Goal: Book appointment/travel/reservation

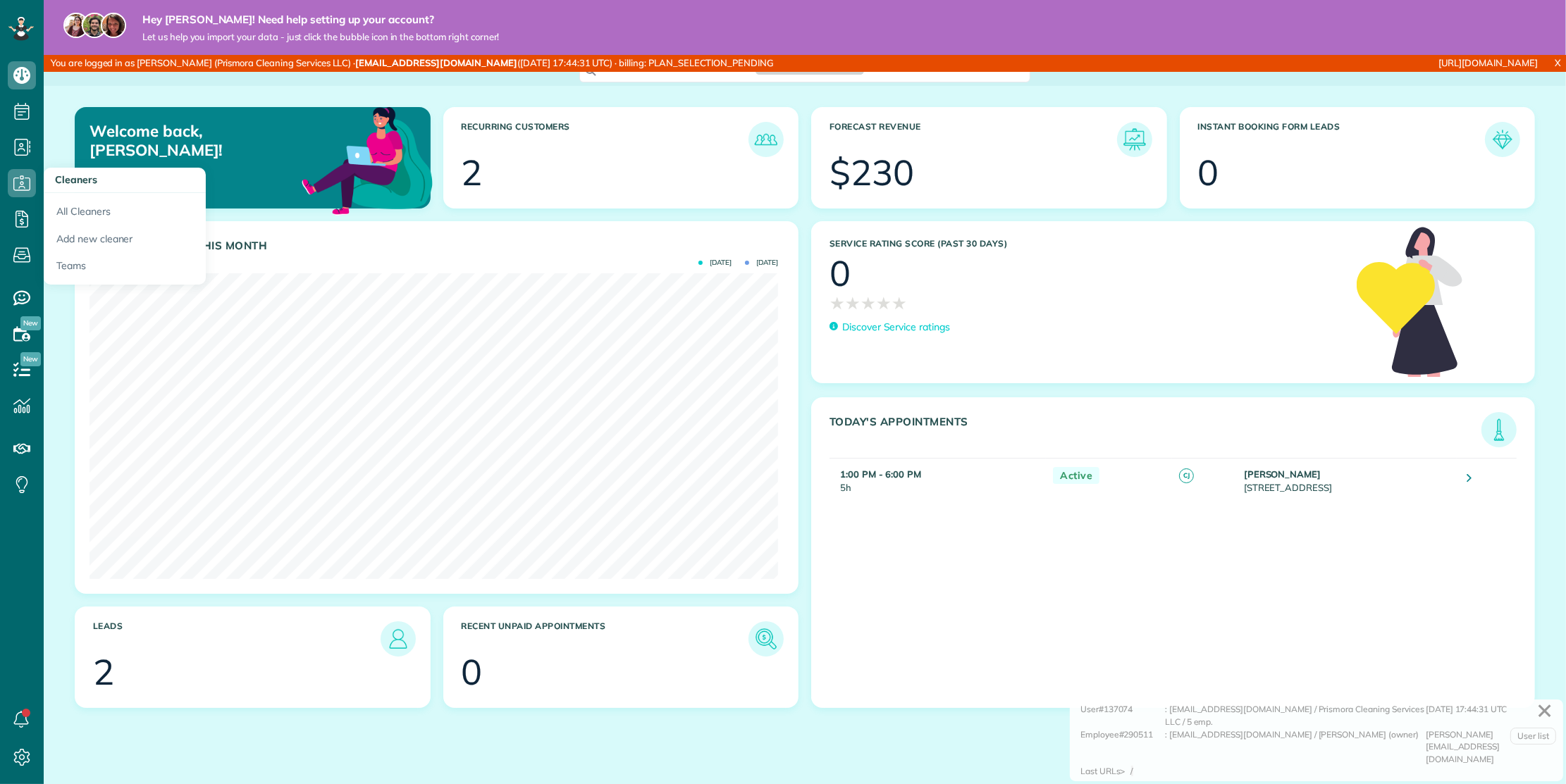
scroll to position [305, 688]
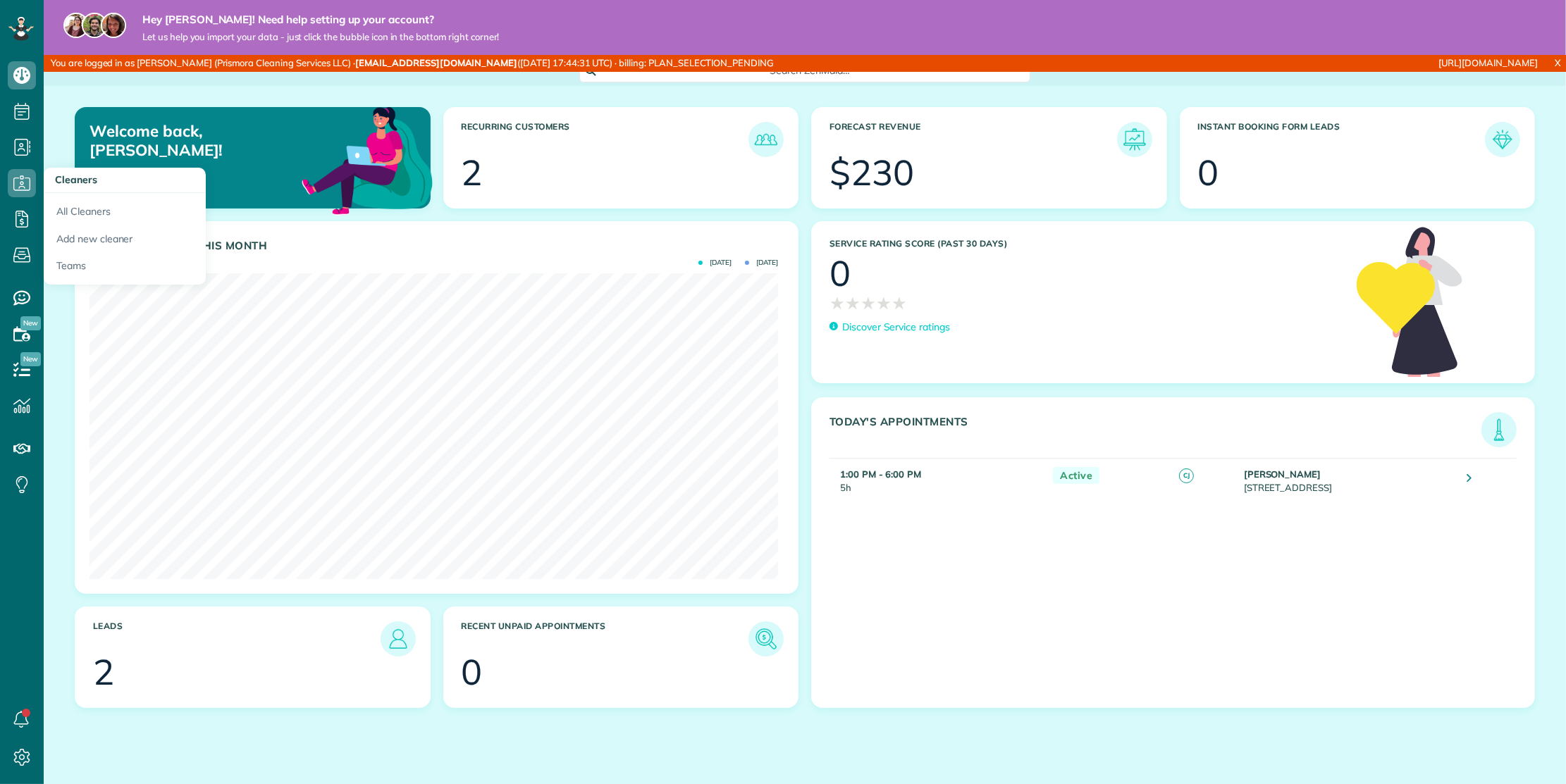
click at [57, 191] on h3 "Cleaners" at bounding box center [124, 180] width 162 height 25
click at [77, 207] on link "All Cleaners" at bounding box center [124, 209] width 162 height 32
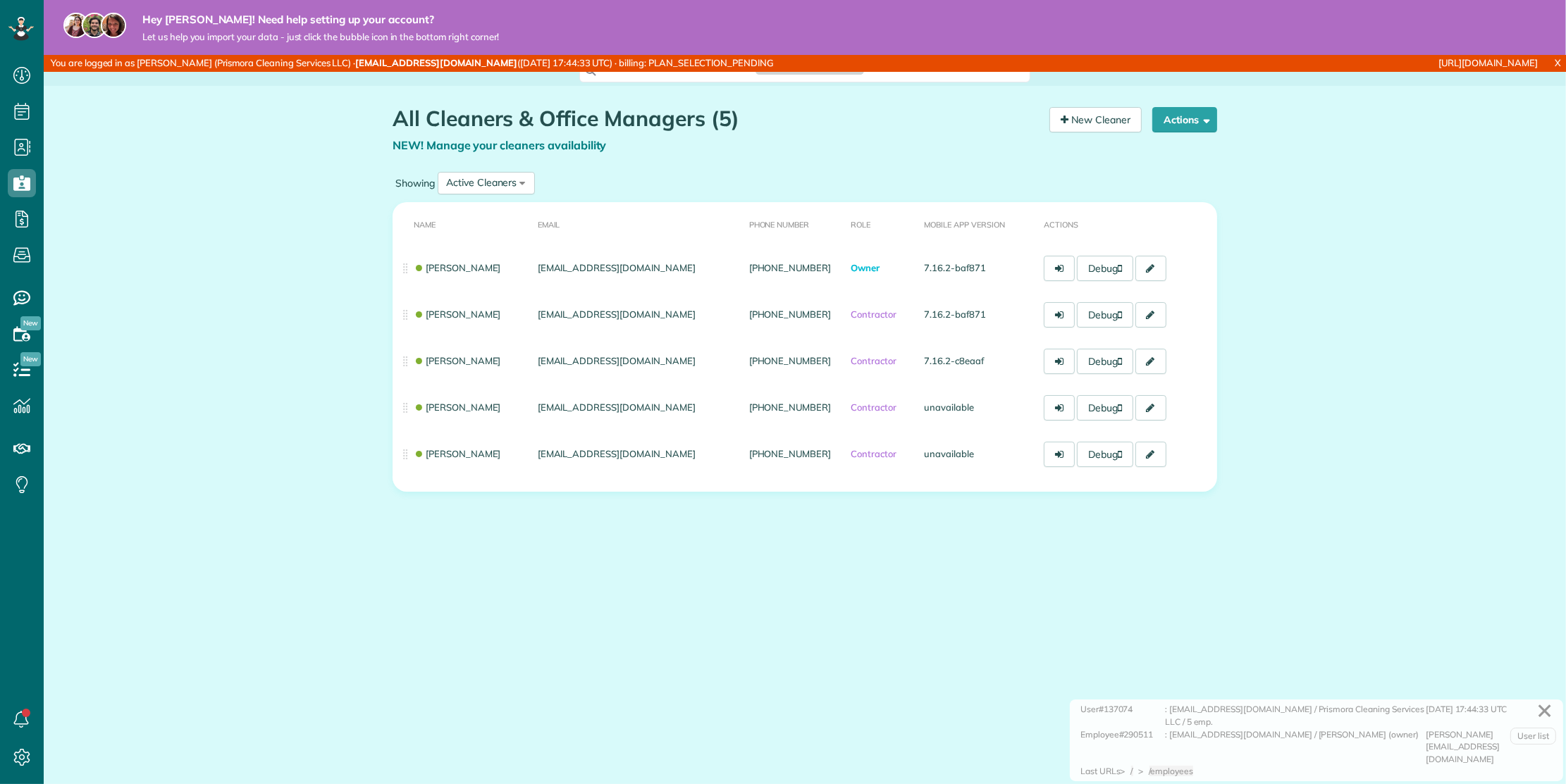
scroll to position [6, 6]
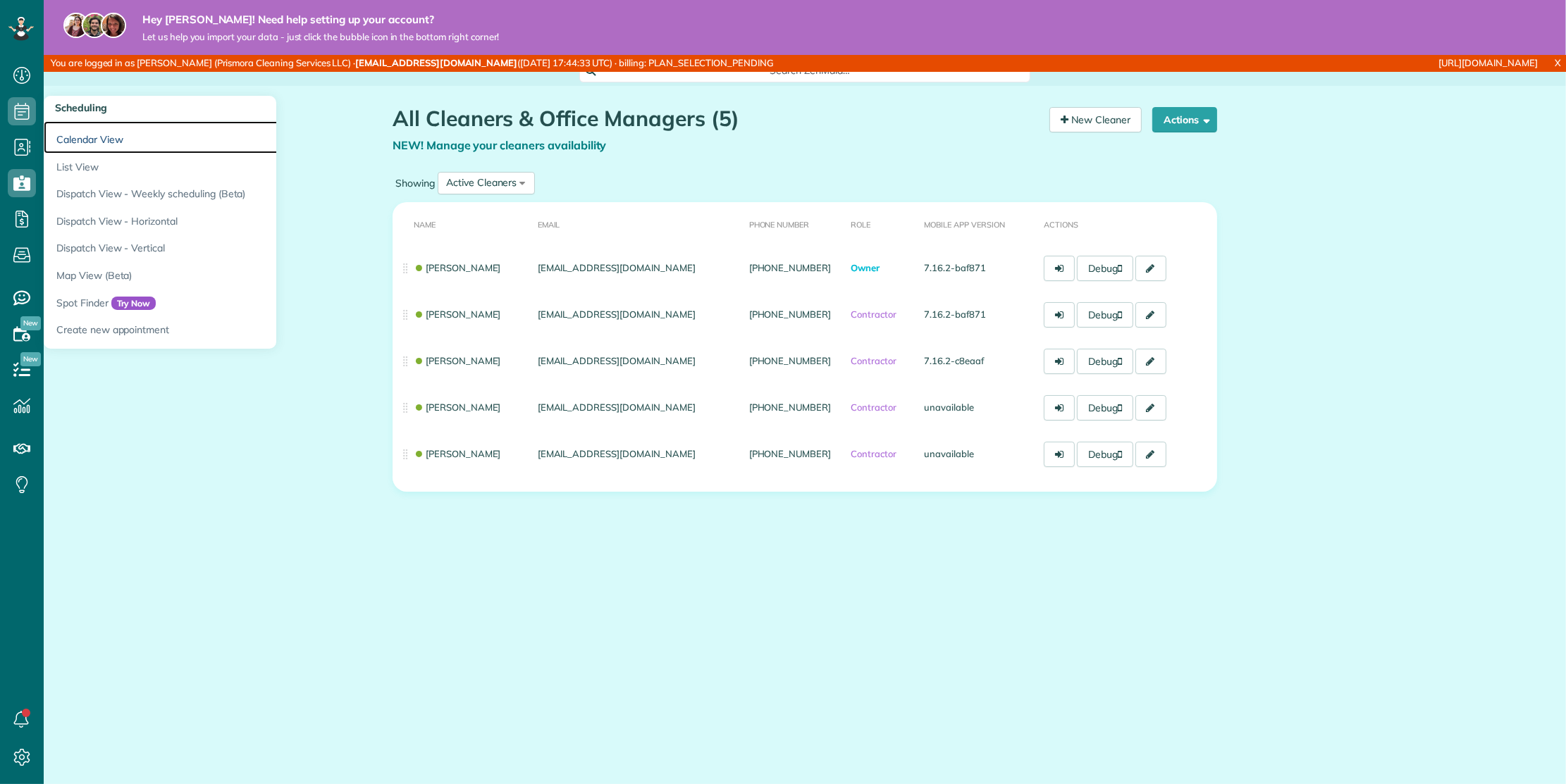
click at [101, 137] on link "Calendar View" at bounding box center [219, 137] width 352 height 32
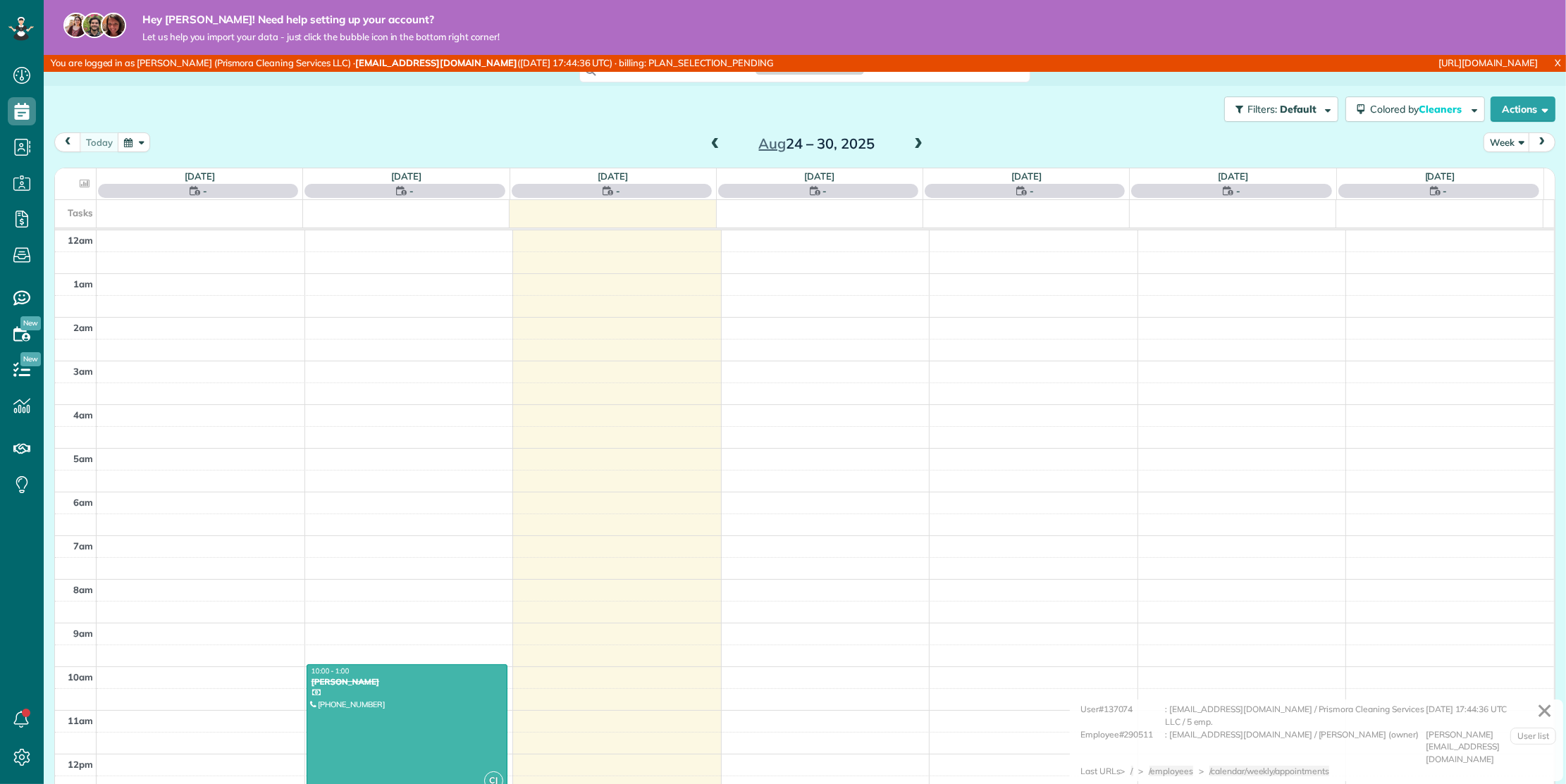
scroll to position [305, 0]
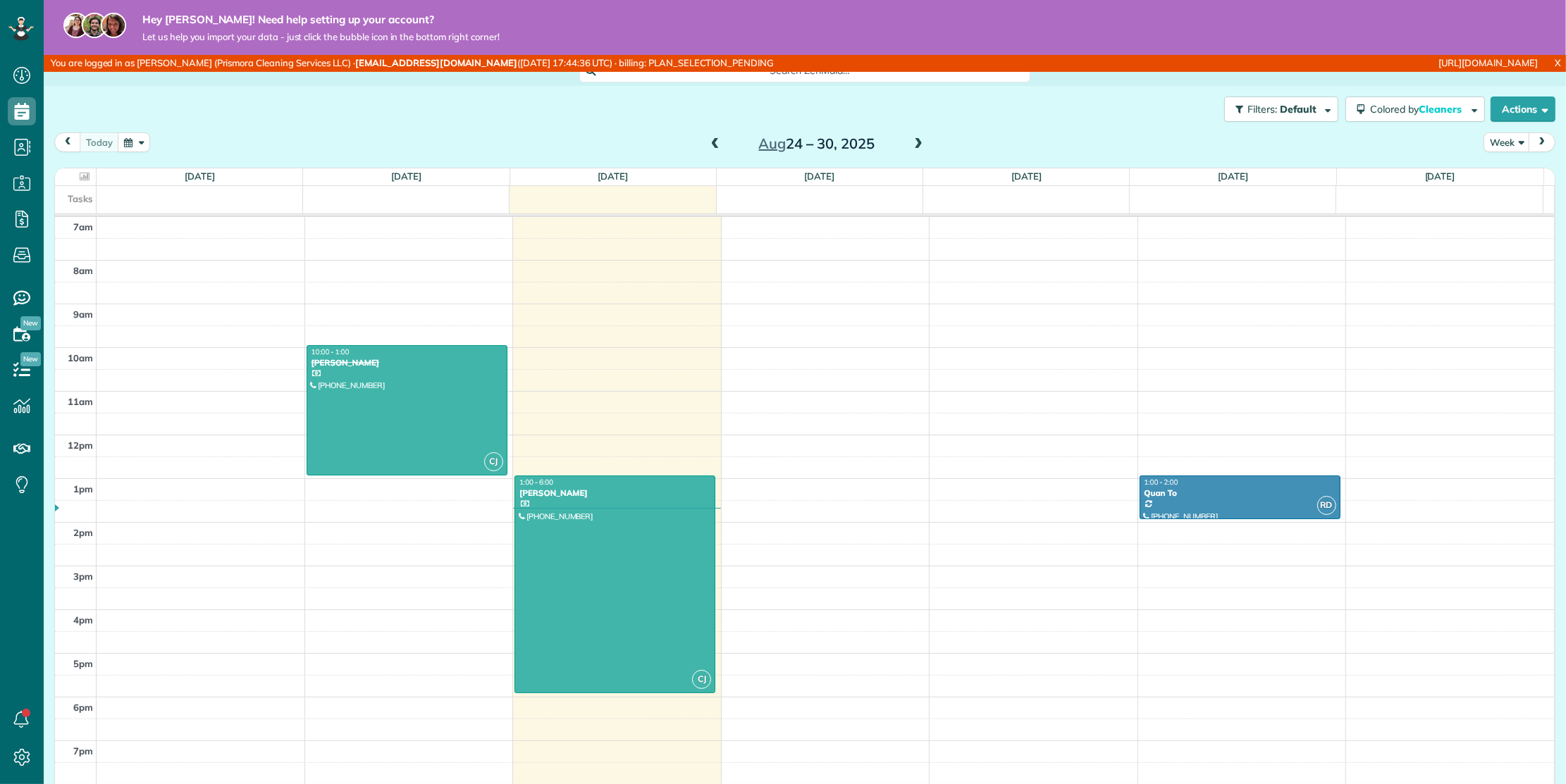
click at [730, 481] on div "12am 1am 2am 3am 4am 5am 6am 7am 8am 9am 10am 11am 12pm 1pm 2pm 3pm 4pm 5pm 6pm…" at bounding box center [804, 434] width 1499 height 1048
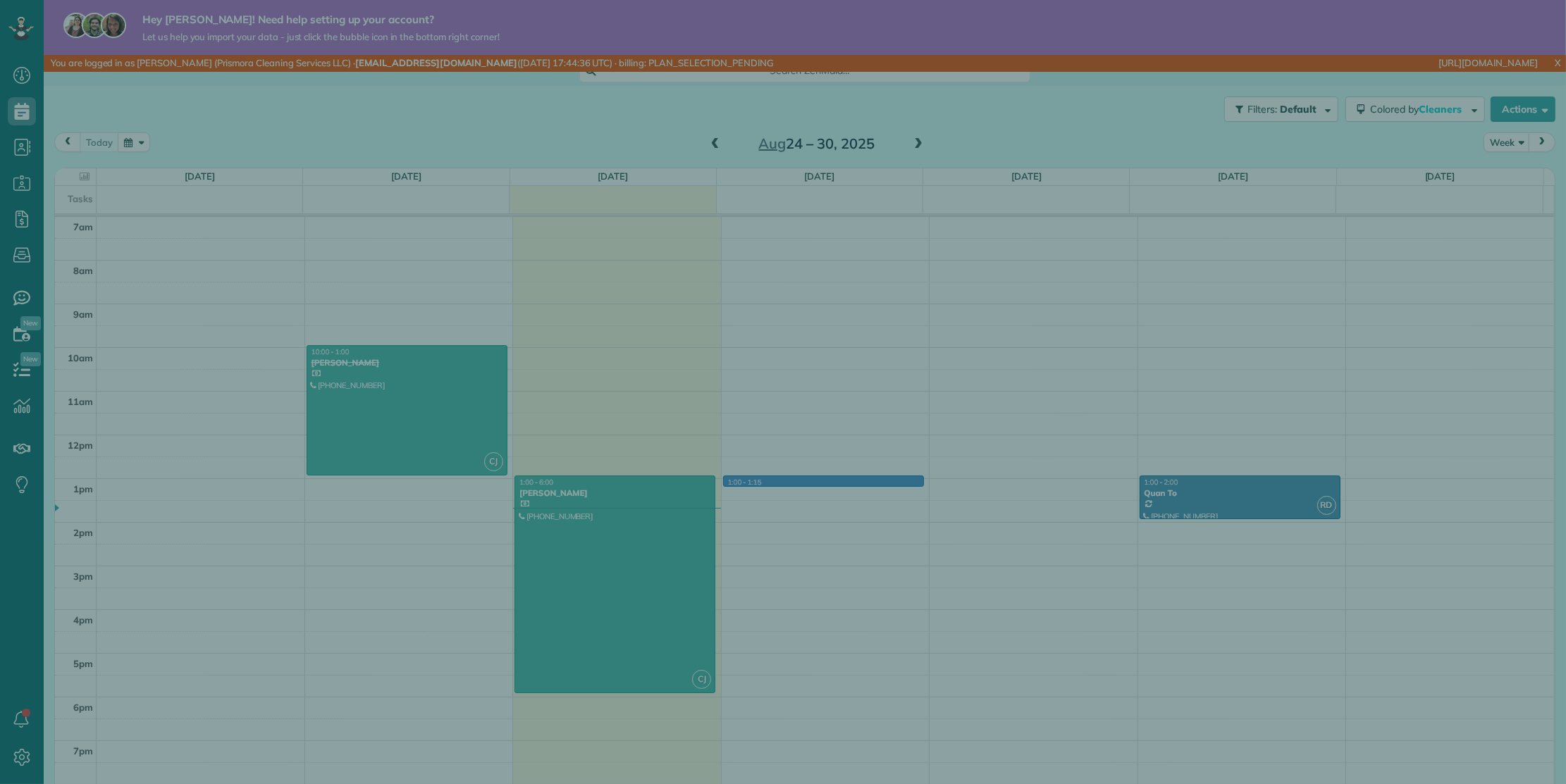
click at [653, 521] on div "Cancel New appointment Select a contact Add new" at bounding box center [783, 392] width 1566 height 784
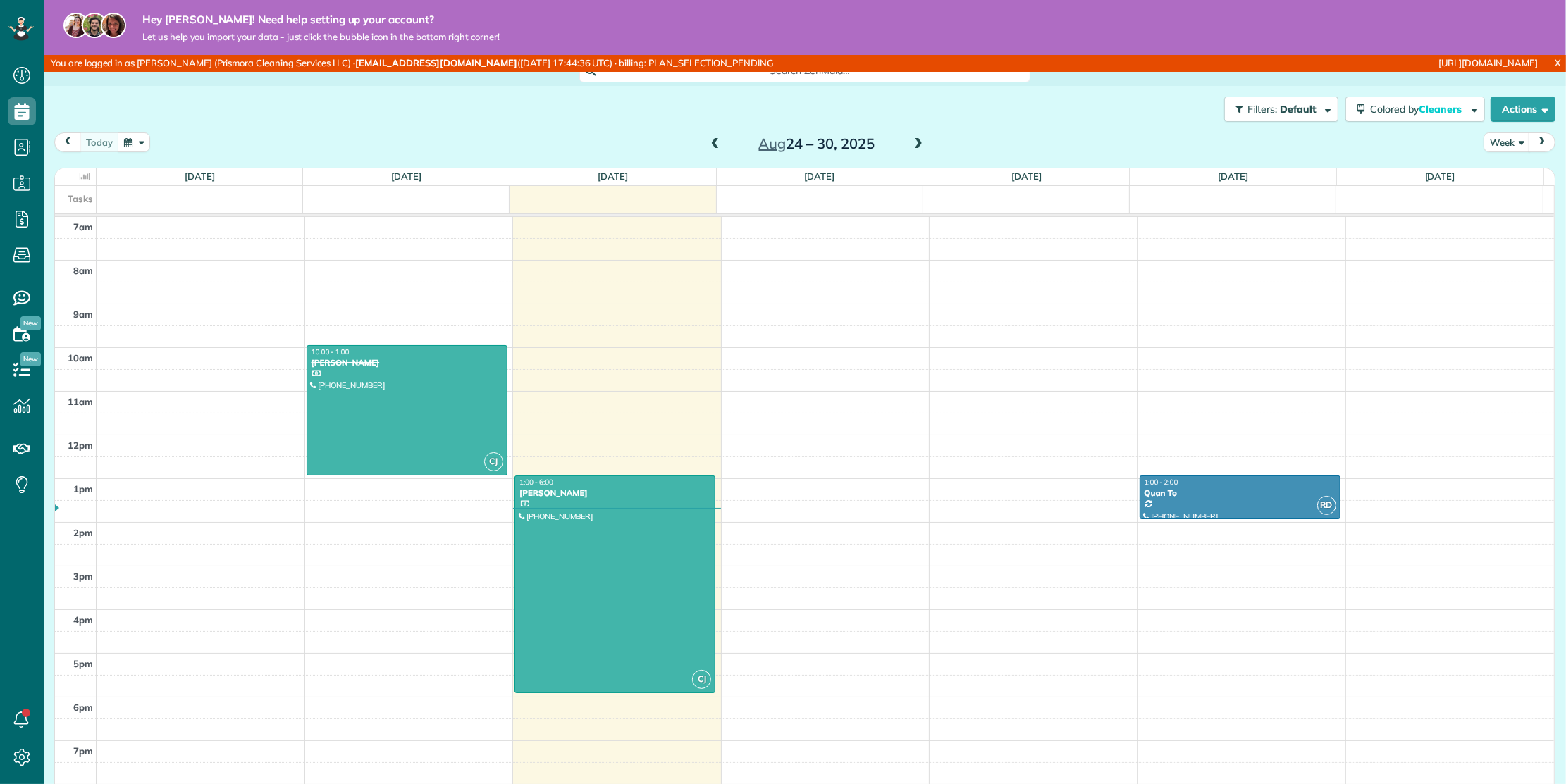
click at [621, 510] on body "Dashboard Scheduling Calendar View List View Dispatch View - Weekly scheduling …" at bounding box center [783, 392] width 1566 height 784
click at [621, 509] on div at bounding box center [615, 584] width 200 height 216
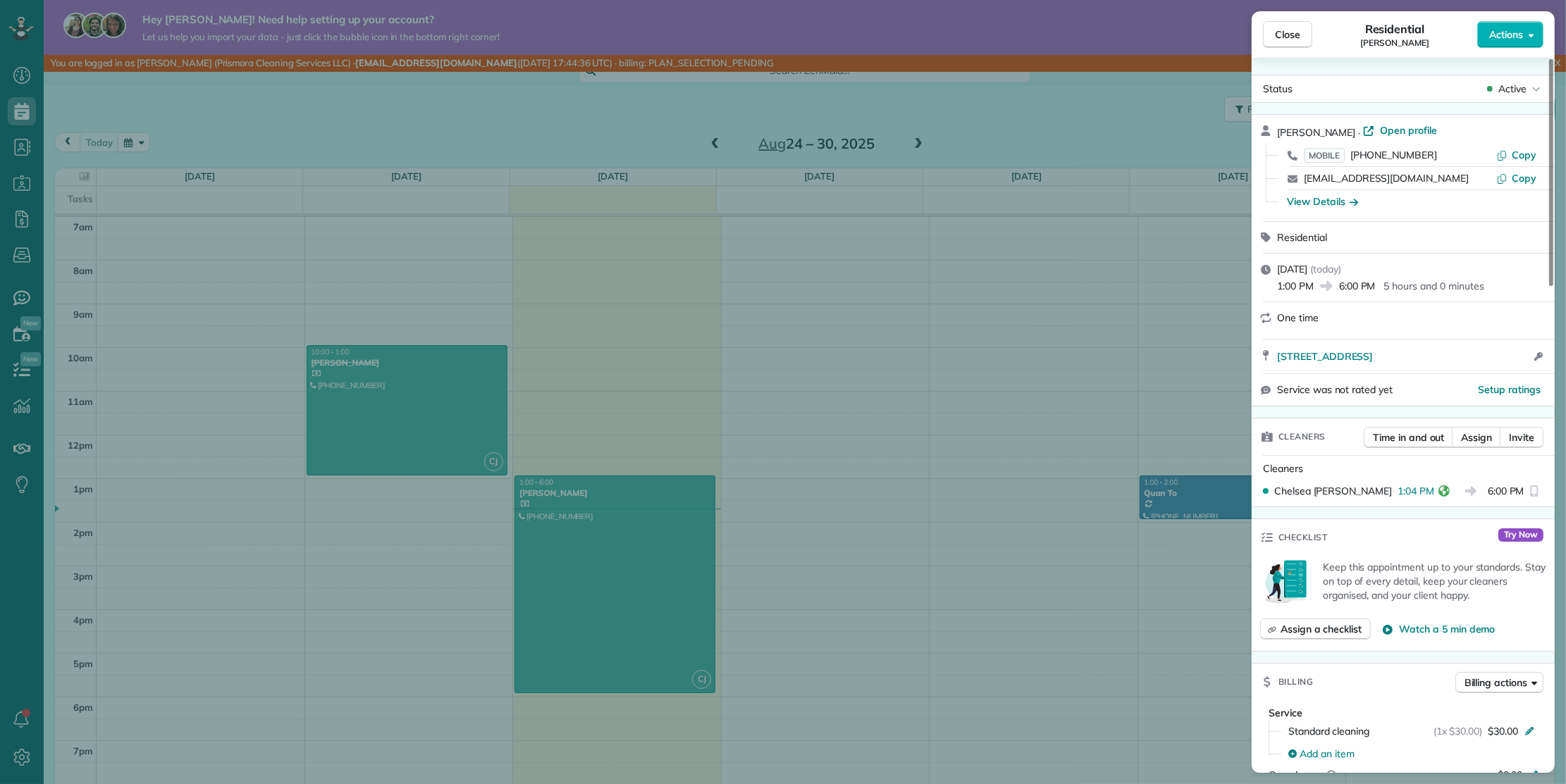
click at [1378, 40] on span "[PERSON_NAME]" at bounding box center [1394, 43] width 69 height 12
drag, startPoint x: 1378, startPoint y: 40, endPoint x: 1401, endPoint y: 42, distance: 23.1
click at [1402, 42] on span "[PERSON_NAME]" at bounding box center [1394, 43] width 69 height 12
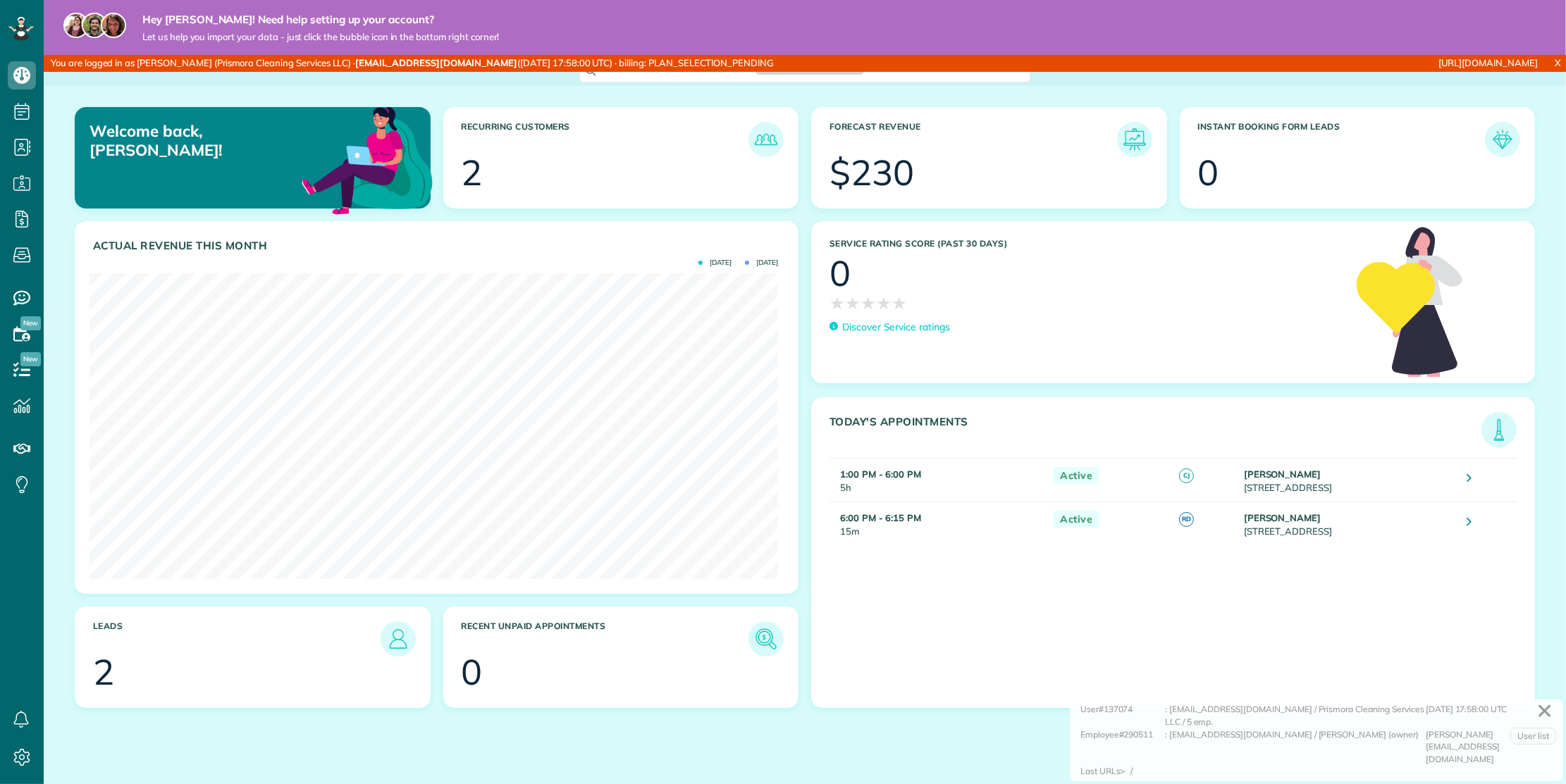
scroll to position [305, 688]
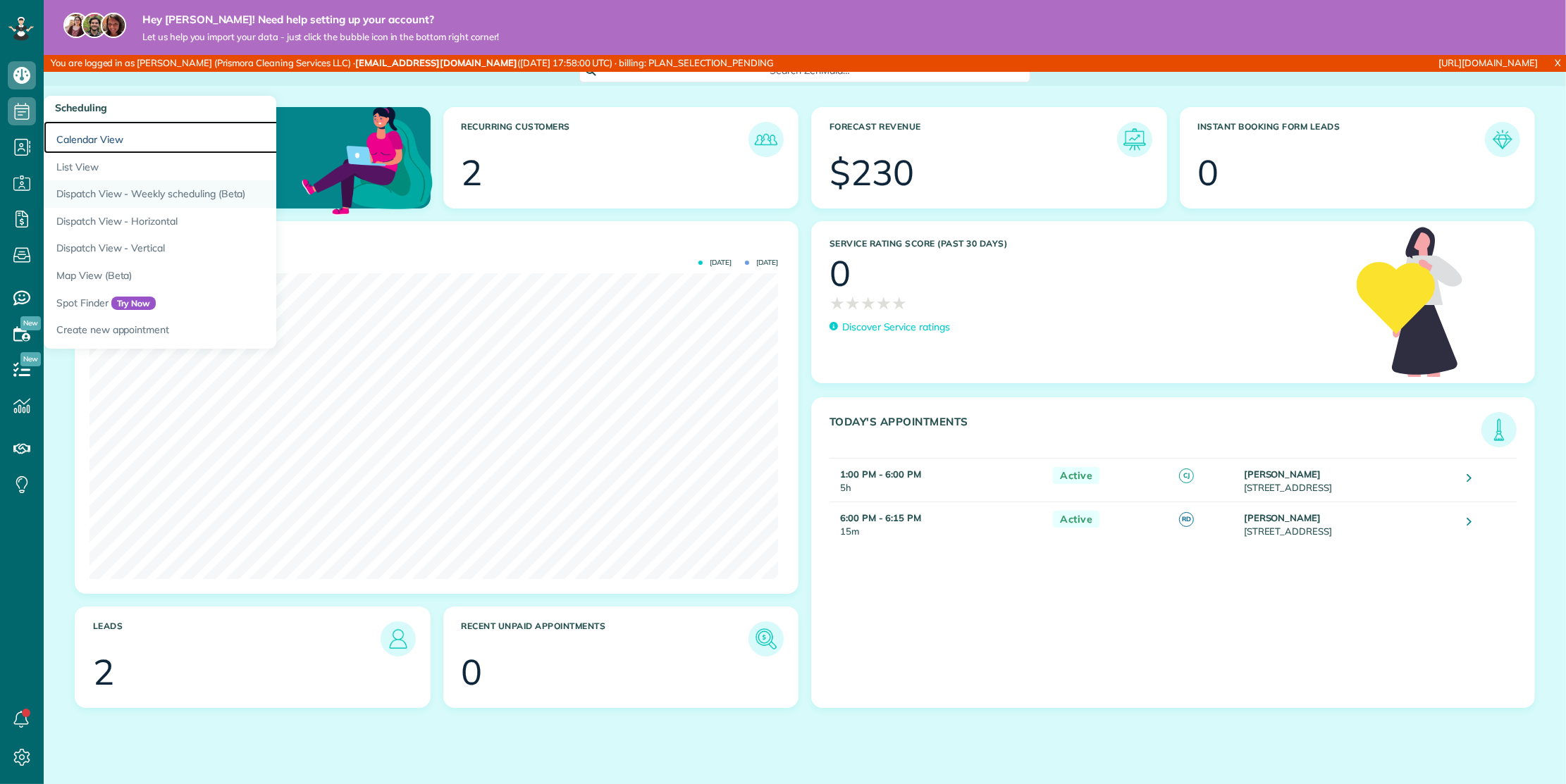
drag, startPoint x: 83, startPoint y: 137, endPoint x: 218, endPoint y: 183, distance: 142.6
click at [83, 137] on link "Calendar View" at bounding box center [219, 137] width 352 height 32
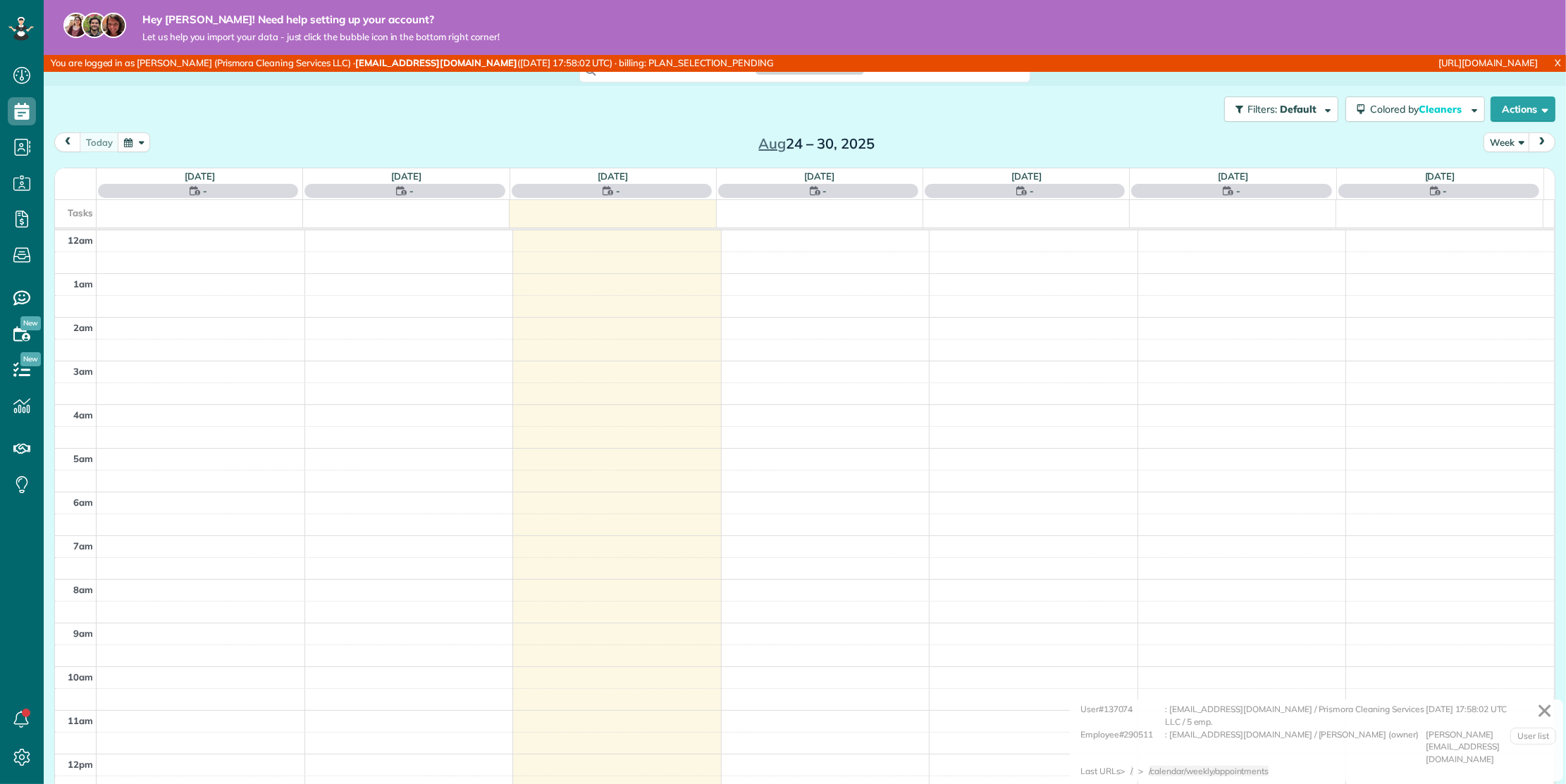
scroll to position [305, 0]
